Goal: Transaction & Acquisition: Purchase product/service

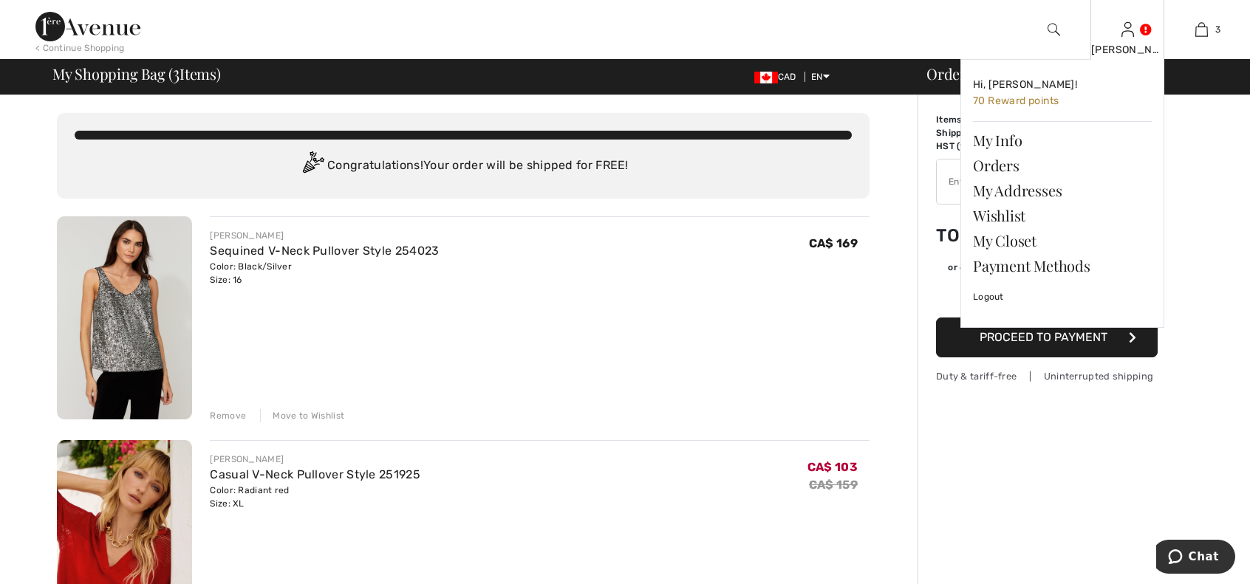
click at [1128, 27] on img at bounding box center [1127, 30] width 13 height 18
click at [1134, 34] on link at bounding box center [1127, 29] width 13 height 14
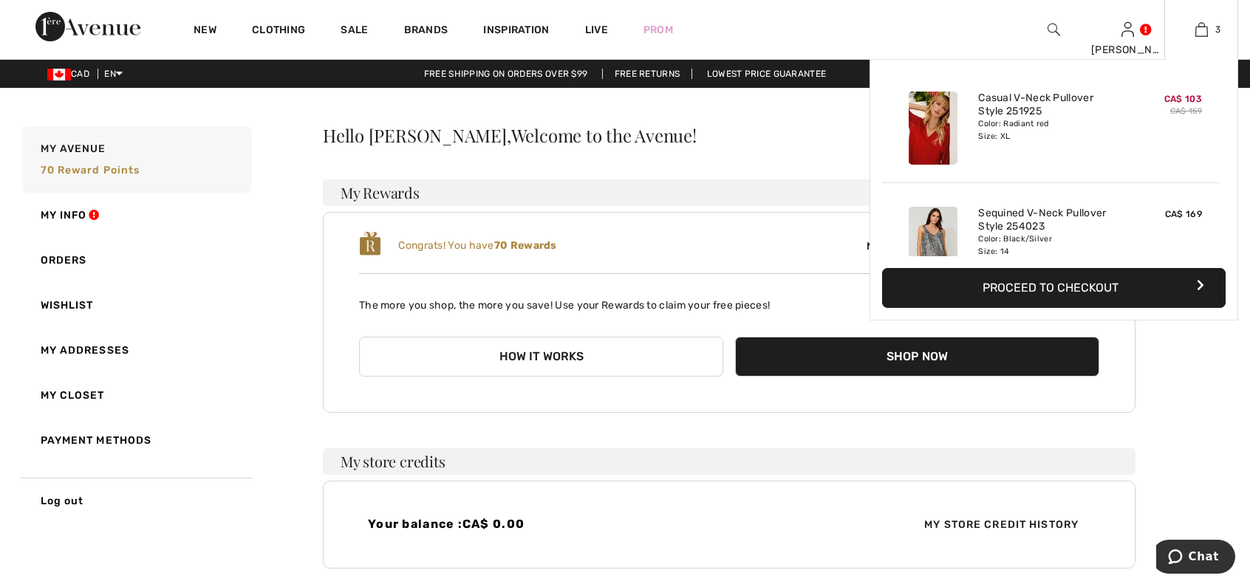
scroll to position [160, 0]
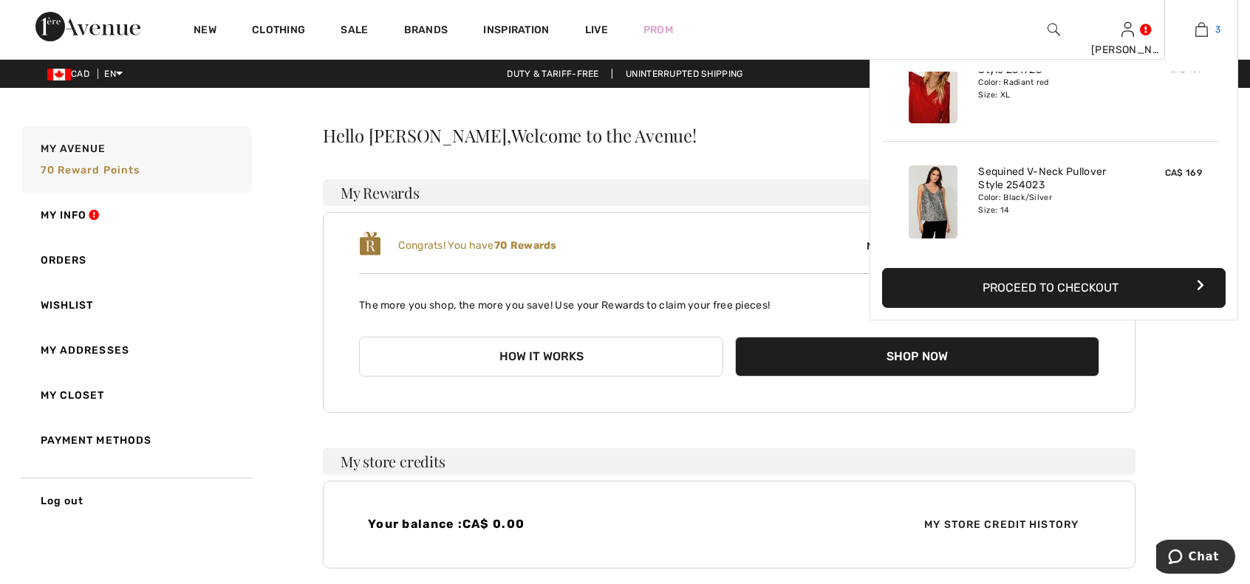
click at [1196, 33] on img at bounding box center [1201, 30] width 13 height 18
click at [1074, 197] on div "Color: Black/Silver Size: 14" at bounding box center [1051, 204] width 146 height 24
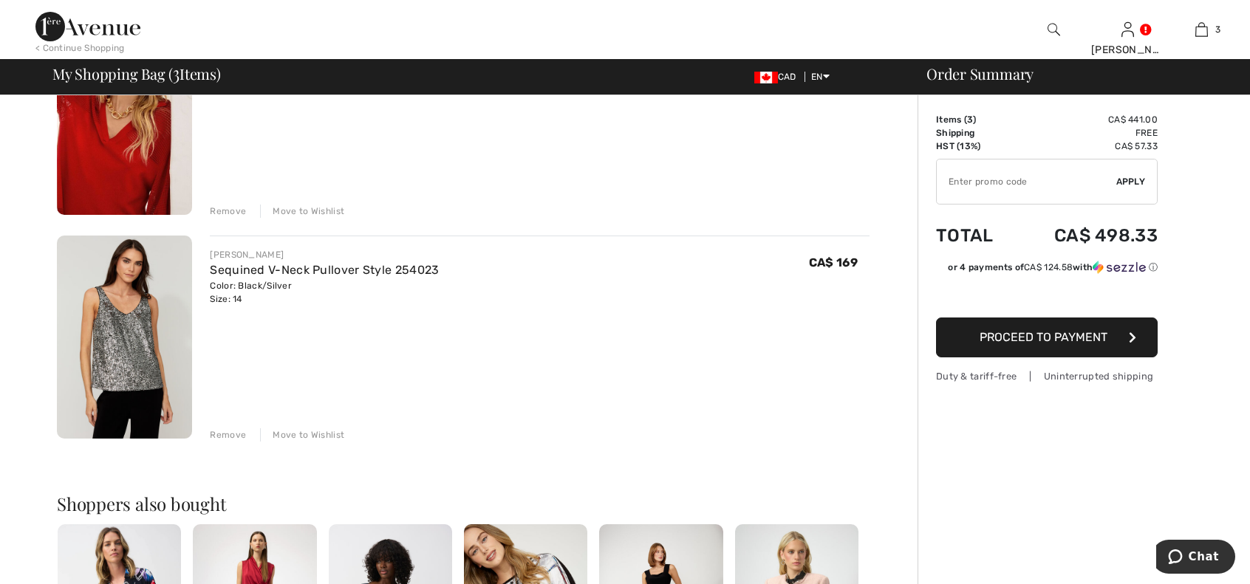
scroll to position [443, 0]
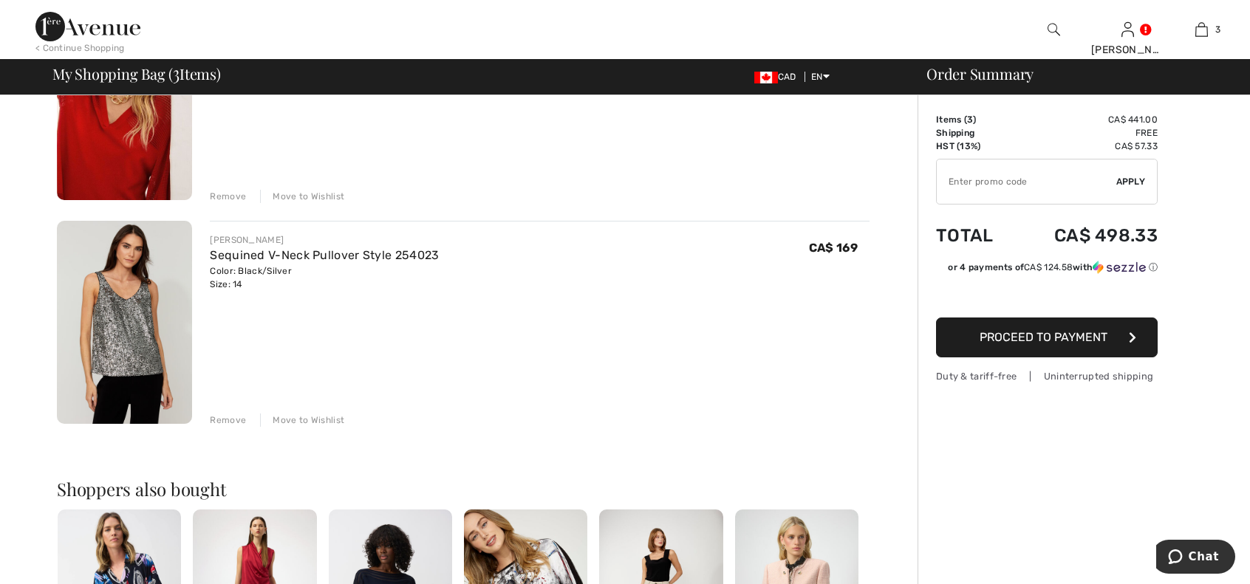
click at [220, 420] on div "Remove" at bounding box center [228, 420] width 36 height 13
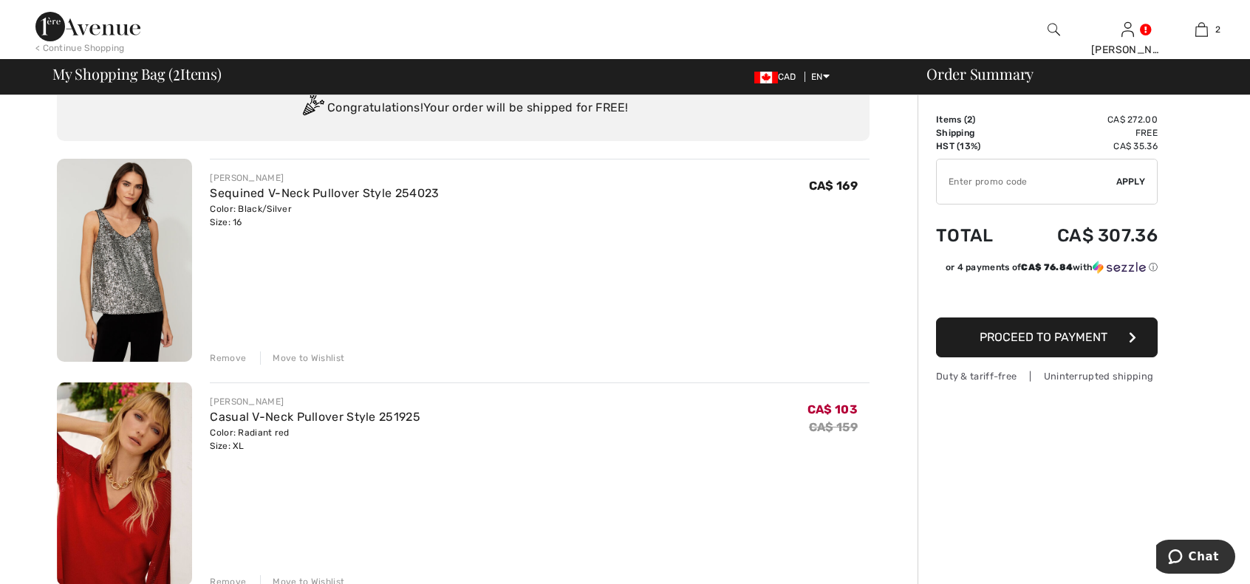
scroll to position [0, 0]
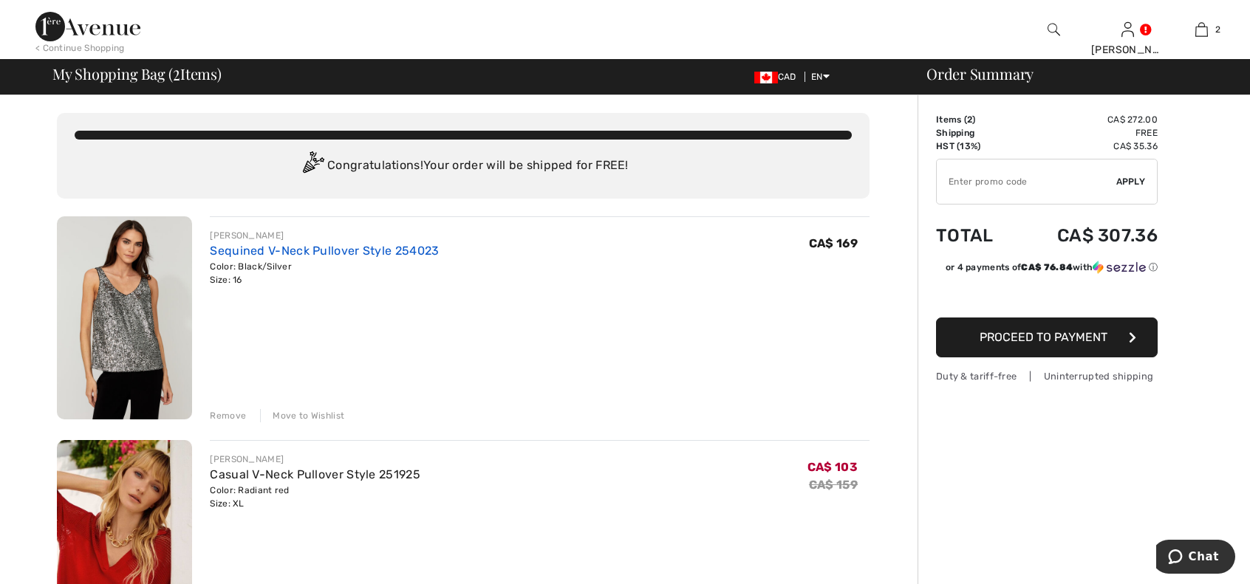
click at [309, 250] on link "Sequined V-Neck Pullover Style 254023" at bounding box center [324, 251] width 229 height 14
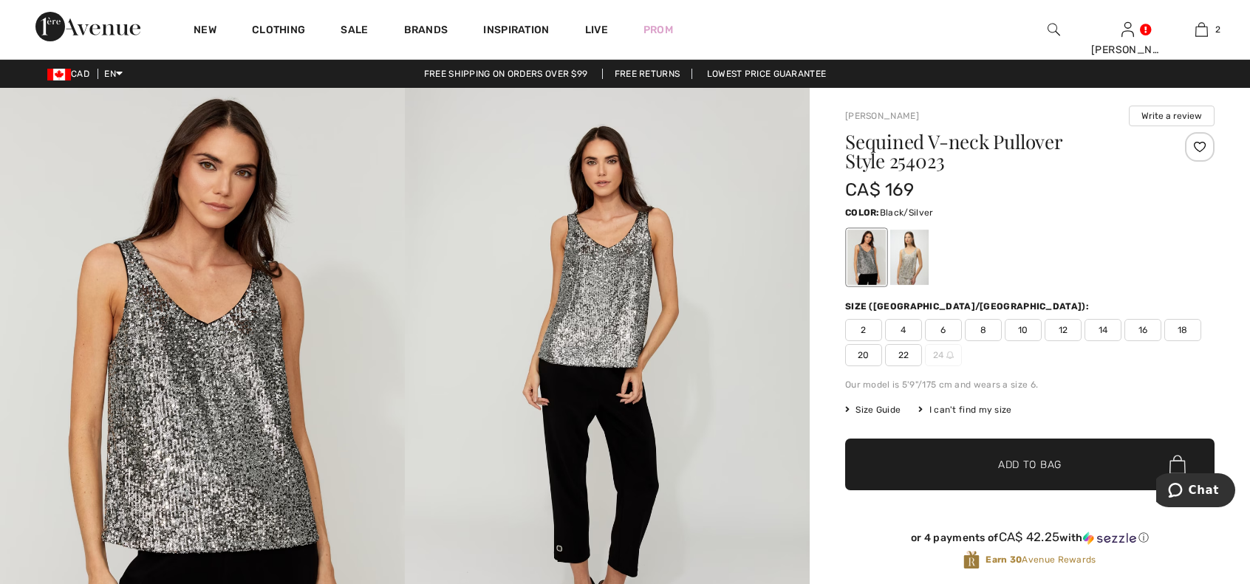
click at [1099, 336] on span "14" at bounding box center [1102, 330] width 37 height 22
click at [1008, 472] on span "✔ Added to Bag Add to Bag" at bounding box center [1029, 465] width 369 height 52
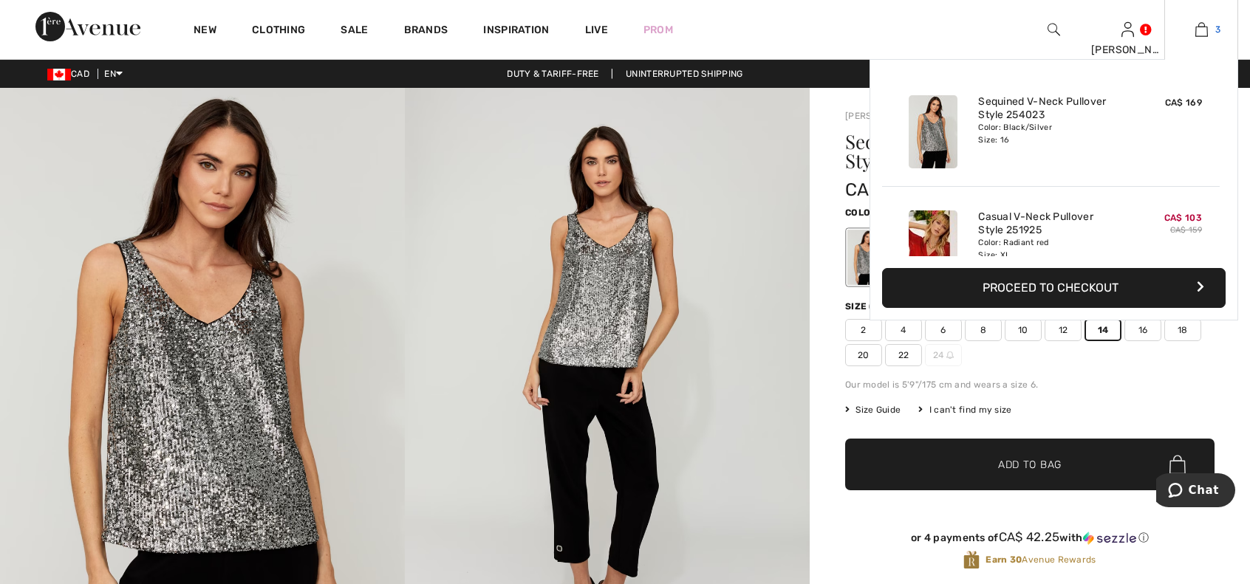
click at [1191, 31] on link "3" at bounding box center [1201, 30] width 72 height 18
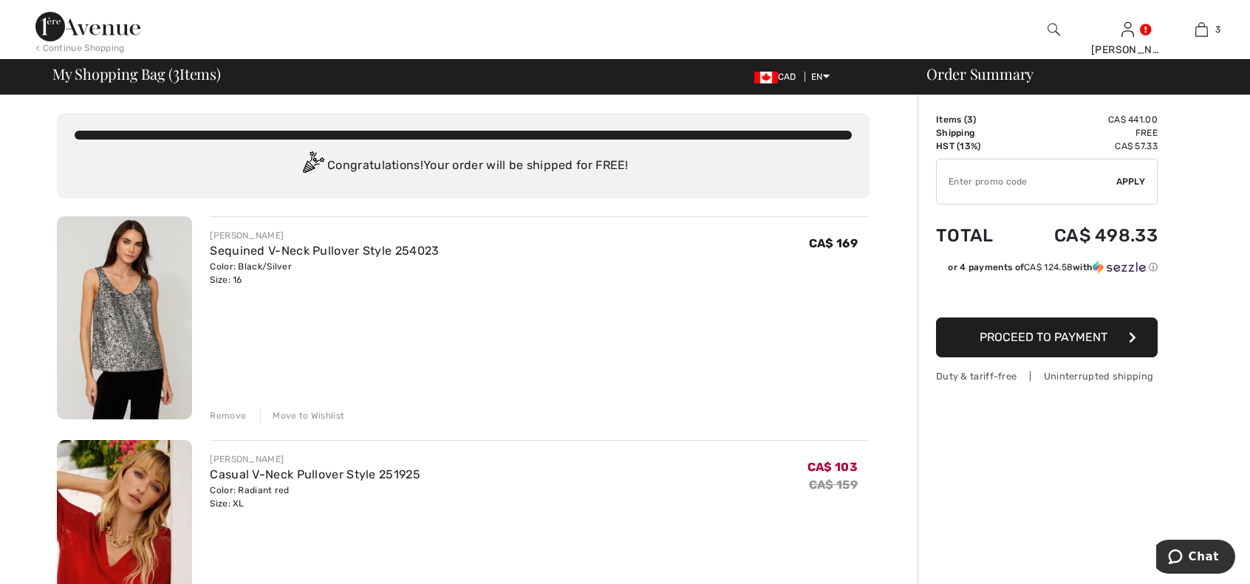
click at [993, 125] on td "Items ( 3 )" at bounding box center [975, 119] width 79 height 13
click at [1050, 332] on span "Proceed to Payment" at bounding box center [1044, 337] width 128 height 14
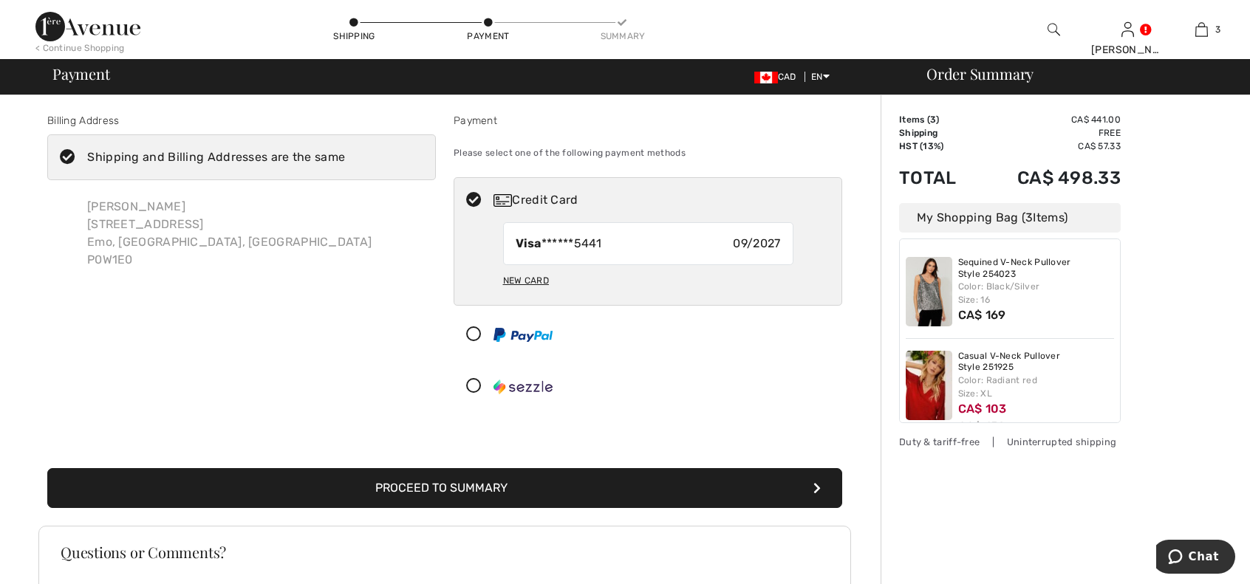
click at [475, 487] on button "Proceed to Summary" at bounding box center [444, 488] width 795 height 40
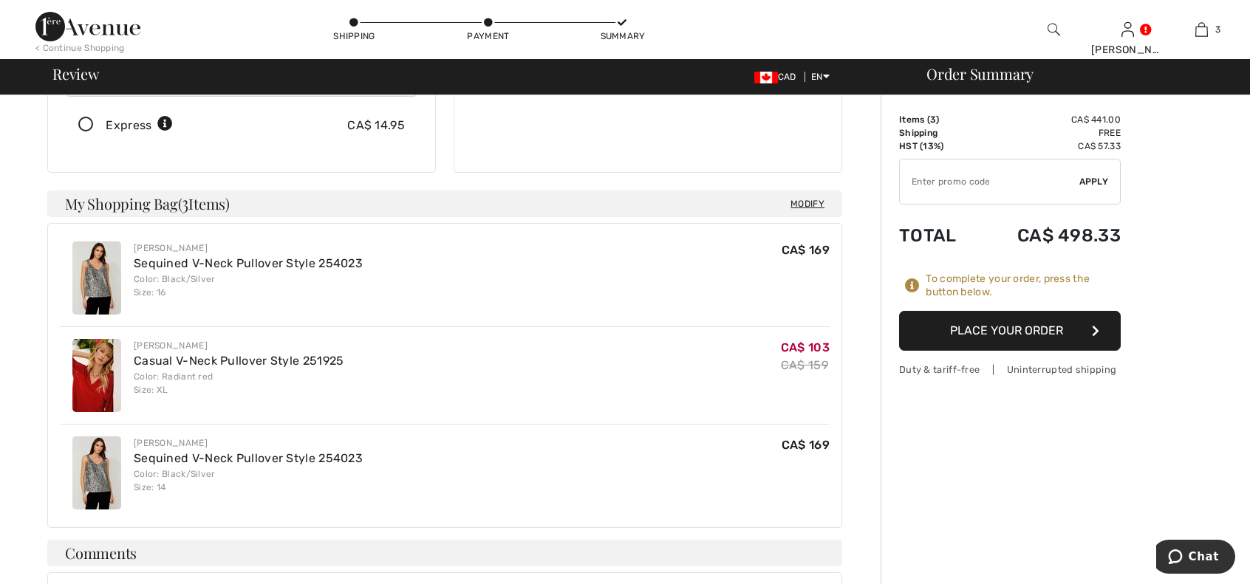
scroll to position [275, 0]
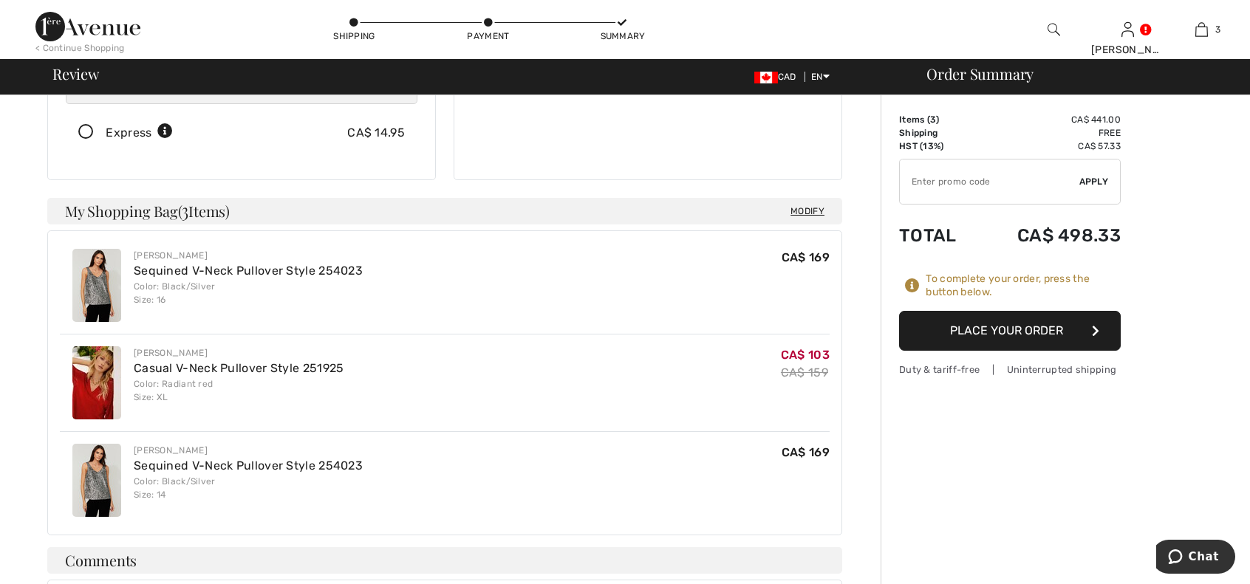
click at [984, 330] on button "Place Your Order" at bounding box center [1010, 331] width 222 height 40
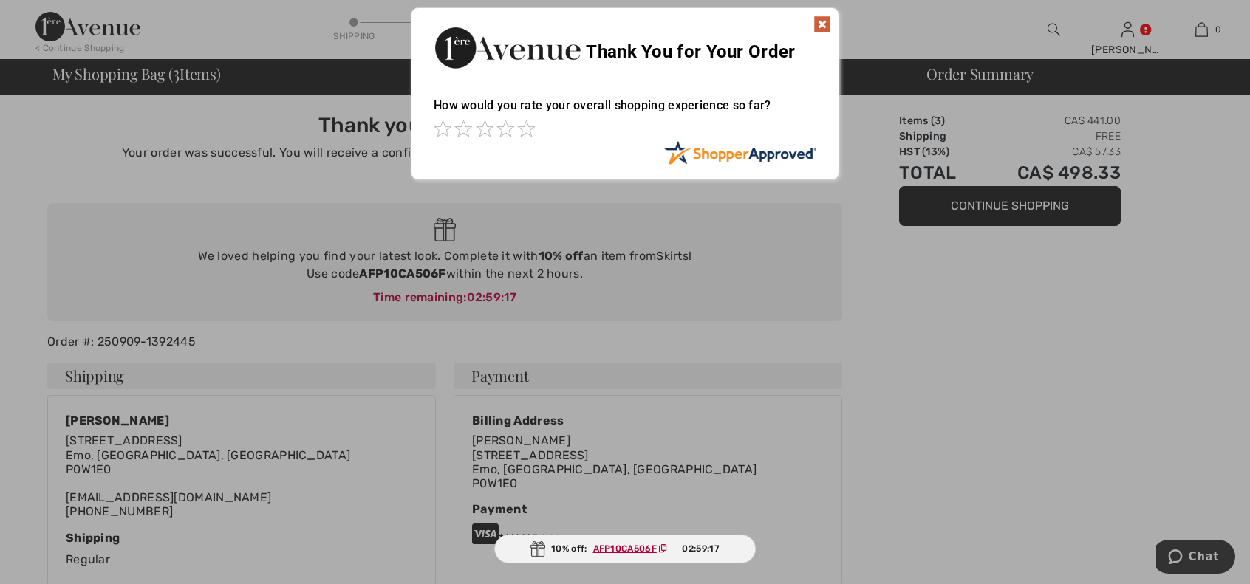
click at [892, 305] on div at bounding box center [625, 292] width 1250 height 584
click at [530, 134] on span at bounding box center [526, 129] width 18 height 18
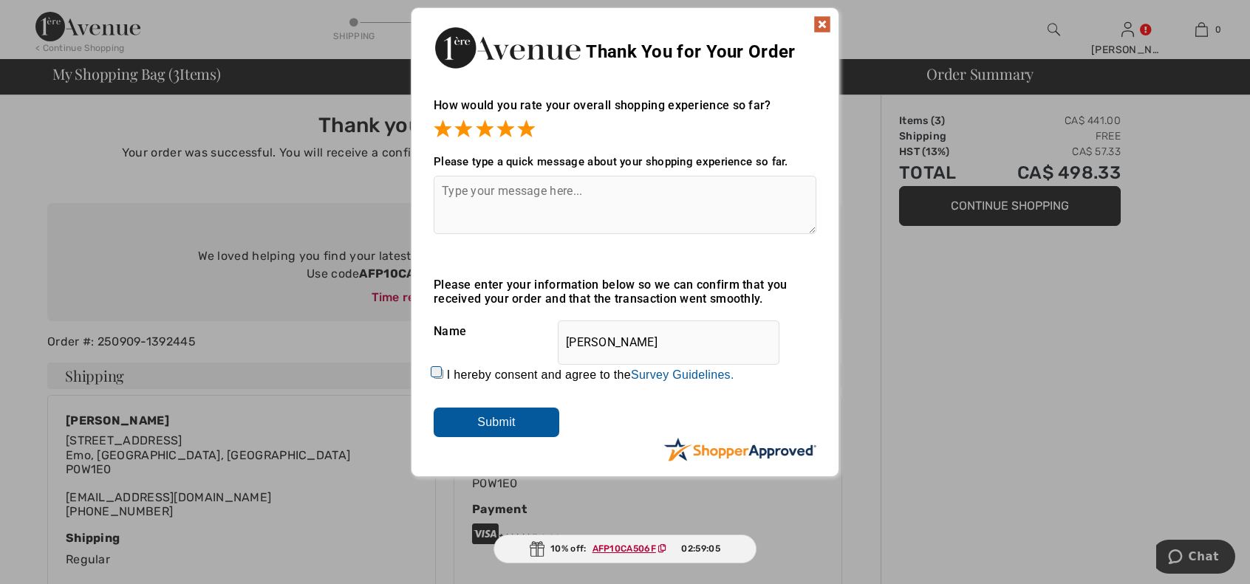
click at [435, 375] on input "I hereby consent and agree to the By submitting a review, you grant permission …" at bounding box center [439, 374] width 10 height 10
checkbox input "true"
click at [528, 422] on input "Submit" at bounding box center [497, 423] width 126 height 30
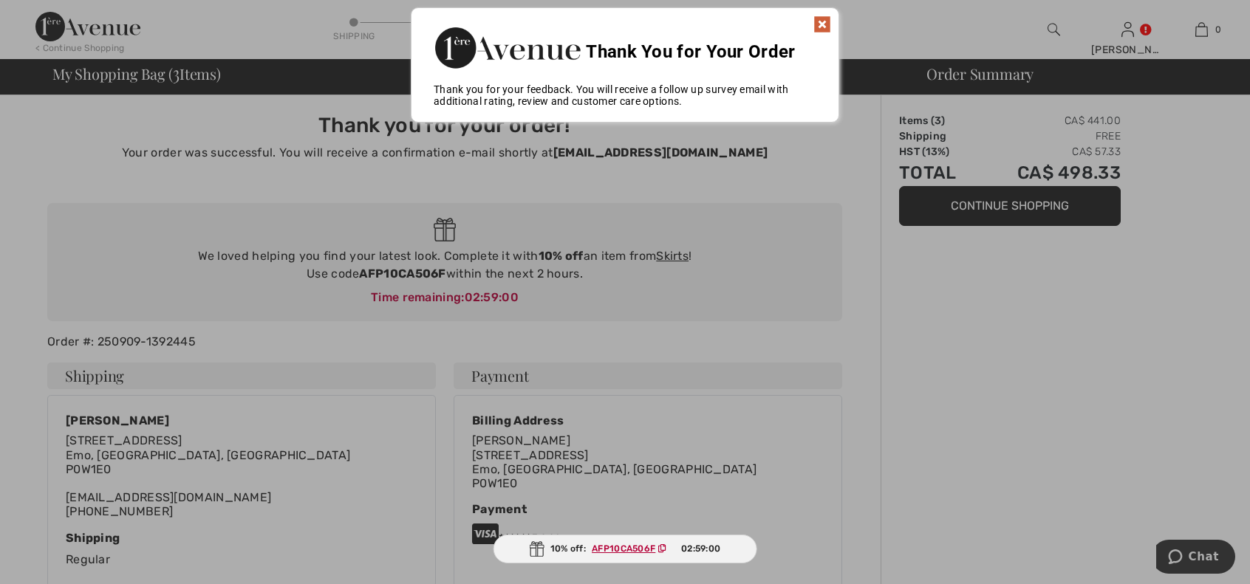
click at [831, 24] on div "Thank You for Your Order" at bounding box center [624, 45] width 427 height 75
click at [821, 23] on img at bounding box center [822, 25] width 18 height 18
